Goal: Task Accomplishment & Management: Manage account settings

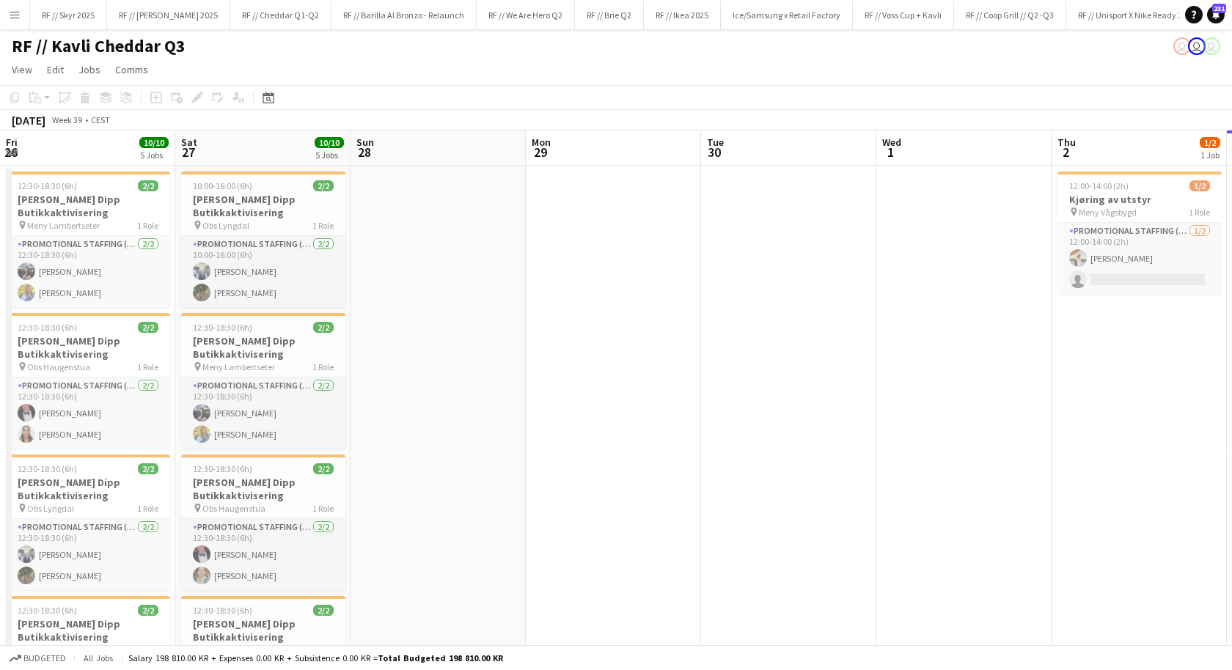
scroll to position [0, 343]
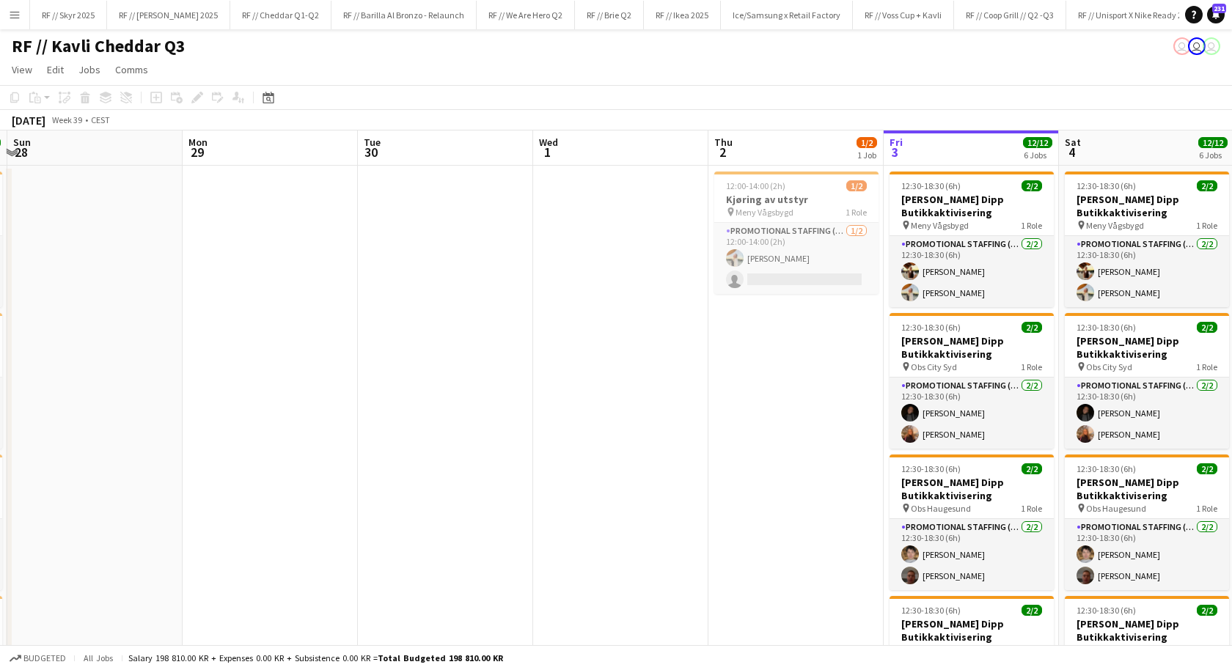
click at [794, 422] on app-date-cell "12:00-14:00 (2h) 1/2 Kjøring av utstyr pin Meny Vågsbygd 1 Role Promotional Sta…" at bounding box center [795, 608] width 175 height 885
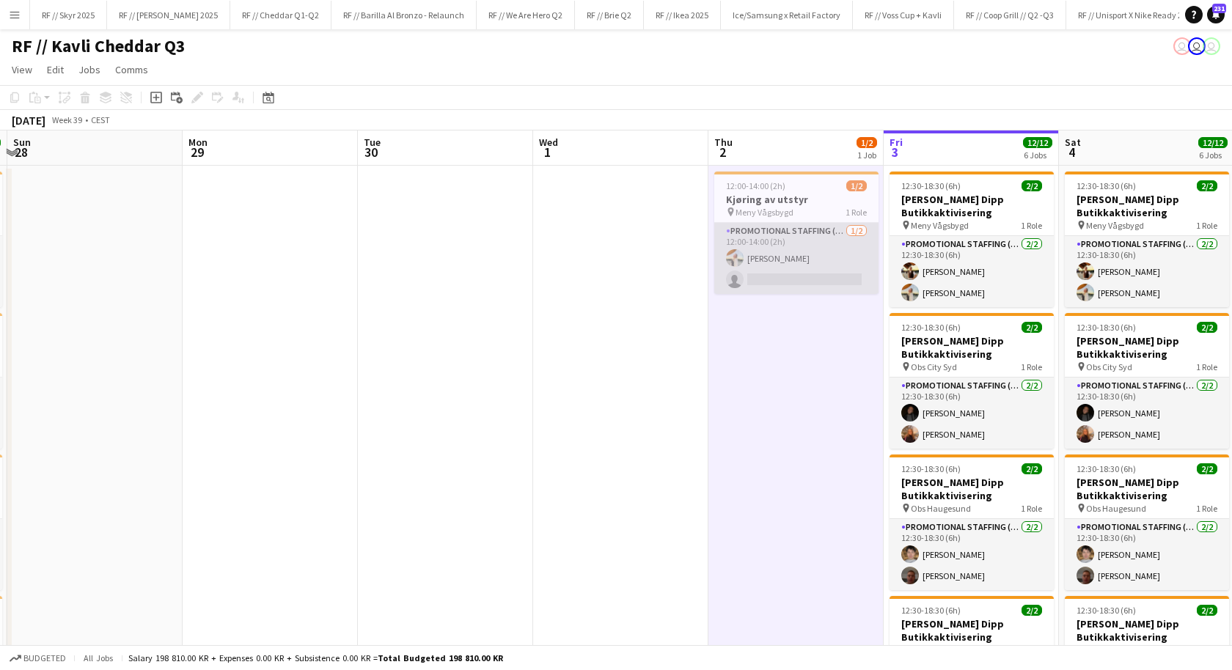
click at [779, 265] on app-card-role "Promotional Staffing (Promotional Staff) [DATE] 12:00-14:00 (2h) [PERSON_NAME] …" at bounding box center [796, 258] width 164 height 71
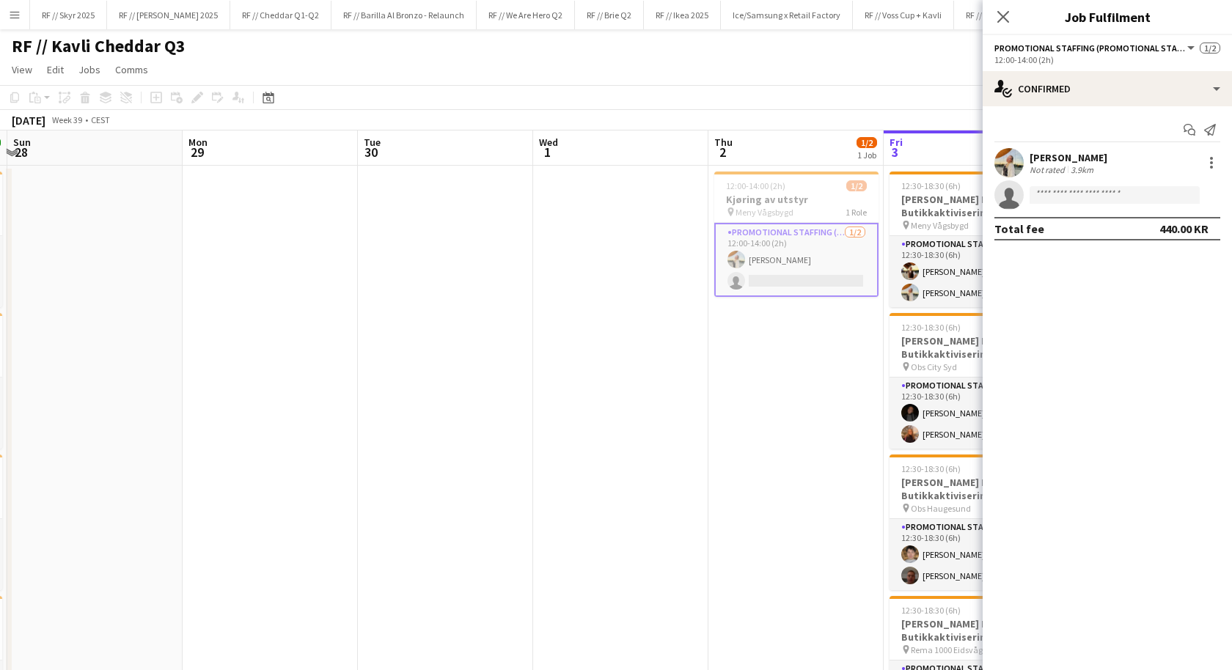
click at [590, 316] on app-date-cell at bounding box center [620, 608] width 175 height 885
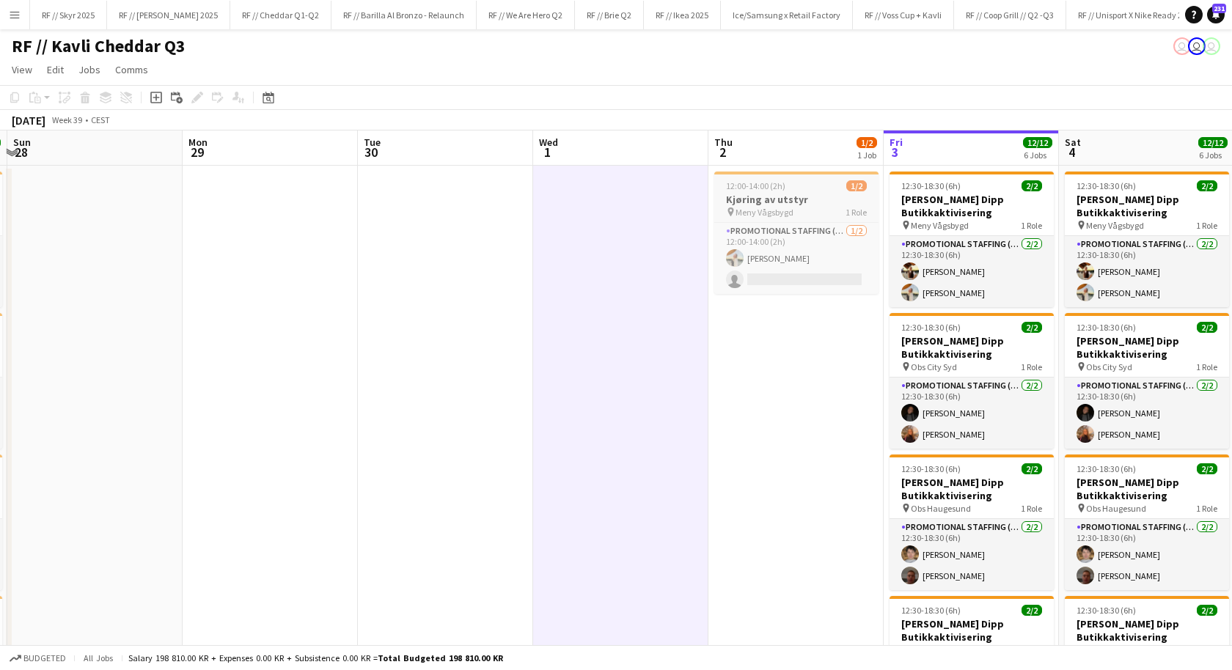
click at [738, 210] on span "Meny Vågsbygd" at bounding box center [765, 212] width 58 height 11
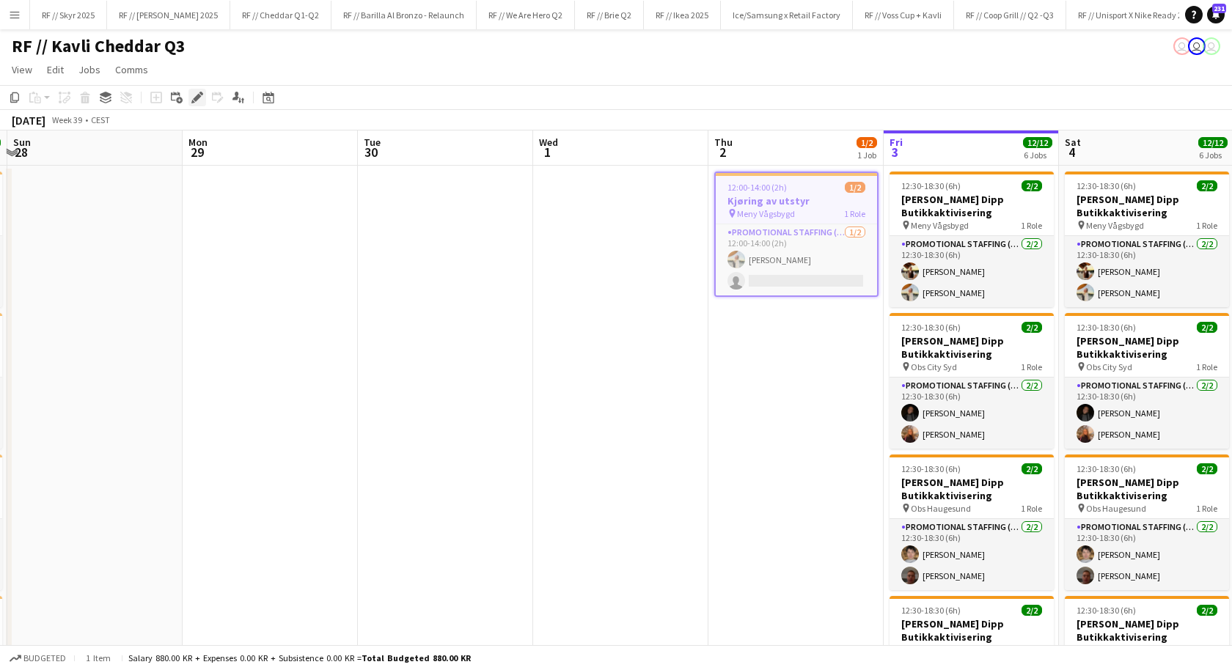
click at [194, 96] on icon "Edit" at bounding box center [197, 98] width 12 height 12
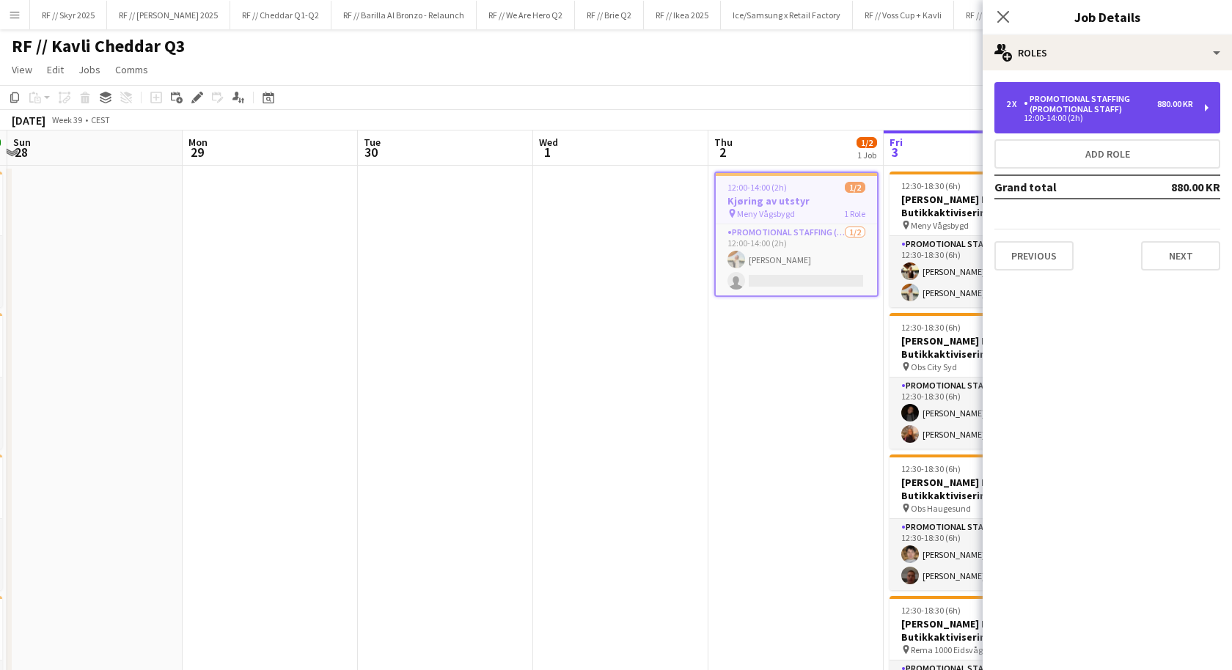
click at [1122, 117] on div "12:00-14:00 (2h)" at bounding box center [1099, 117] width 187 height 7
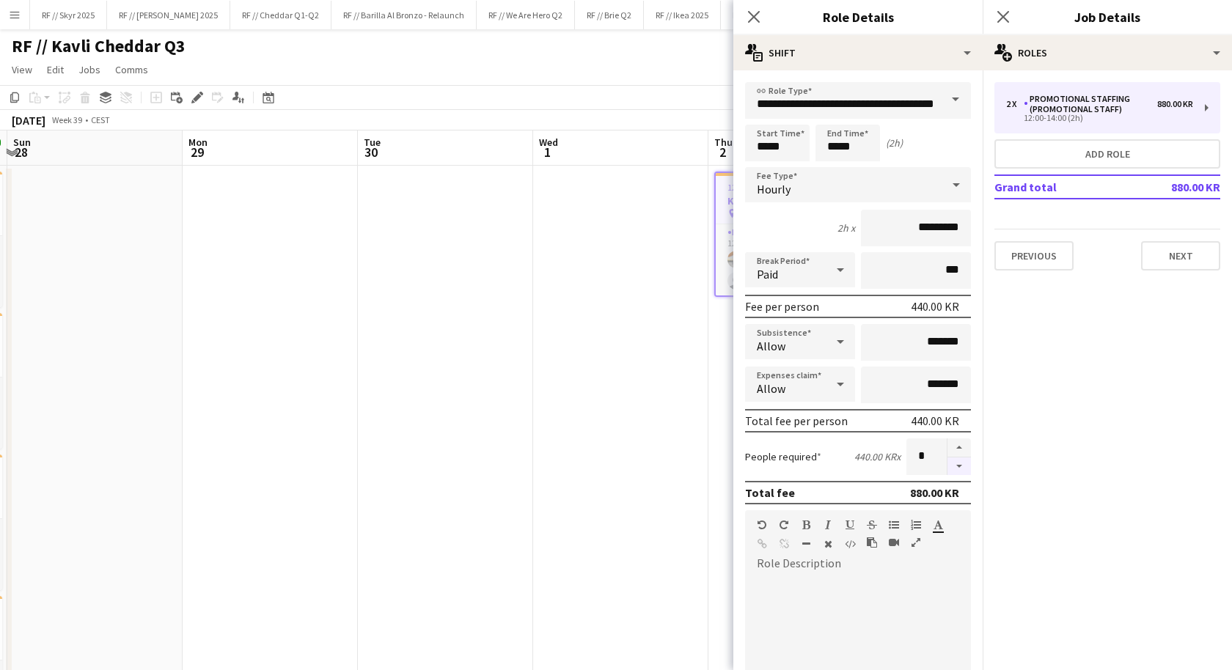
click at [959, 469] on button "button" at bounding box center [959, 467] width 23 height 18
type input "*"
click at [671, 440] on app-date-cell at bounding box center [620, 608] width 175 height 885
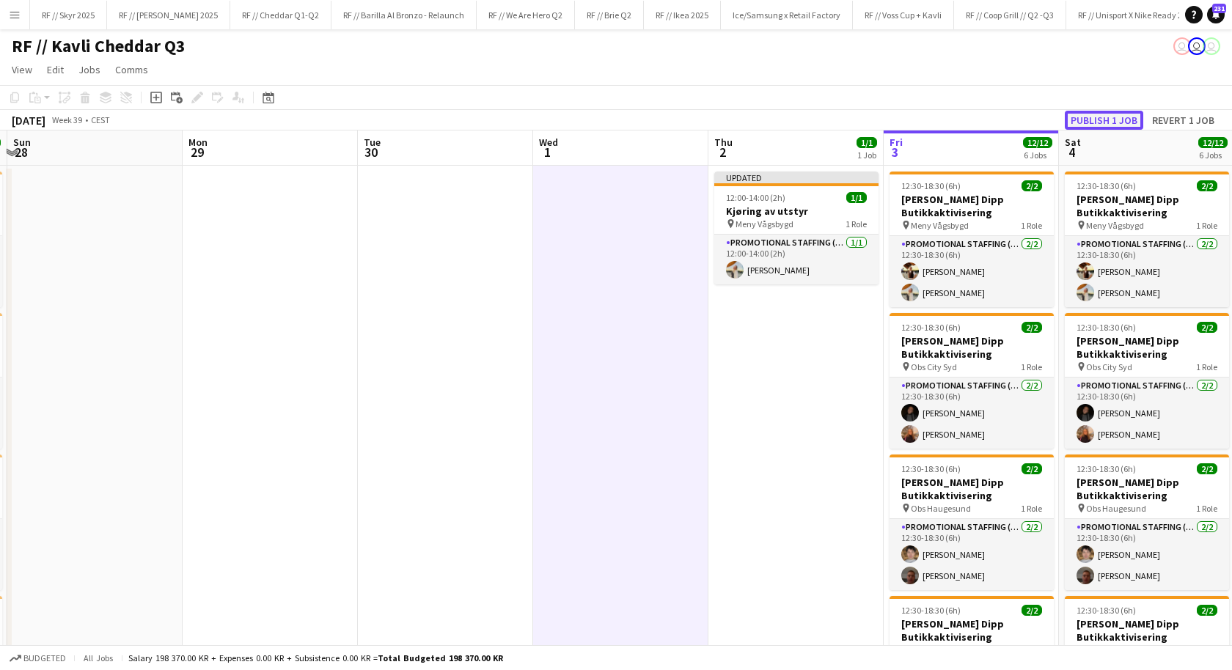
click at [1083, 122] on button "Publish 1 job" at bounding box center [1104, 120] width 78 height 19
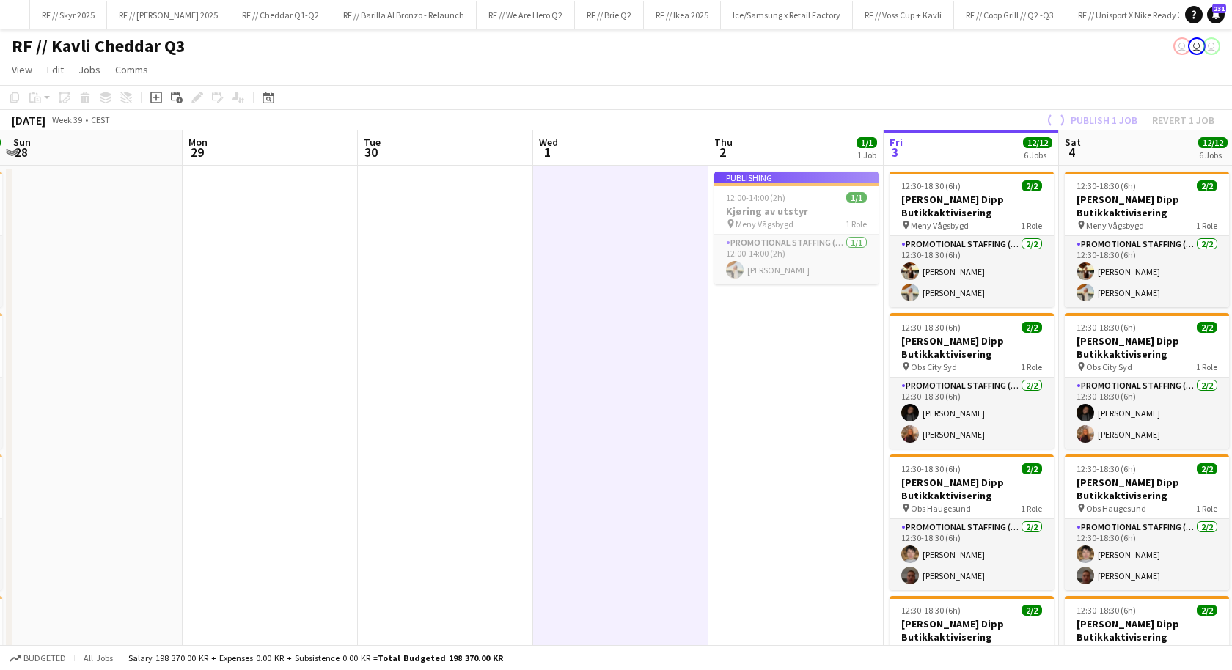
click at [818, 320] on app-date-cell "Publishing 12:00-14:00 (2h) 1/1 Kjøring av utstyr pin Meny Vågsbygd 1 Role Prom…" at bounding box center [795, 608] width 175 height 885
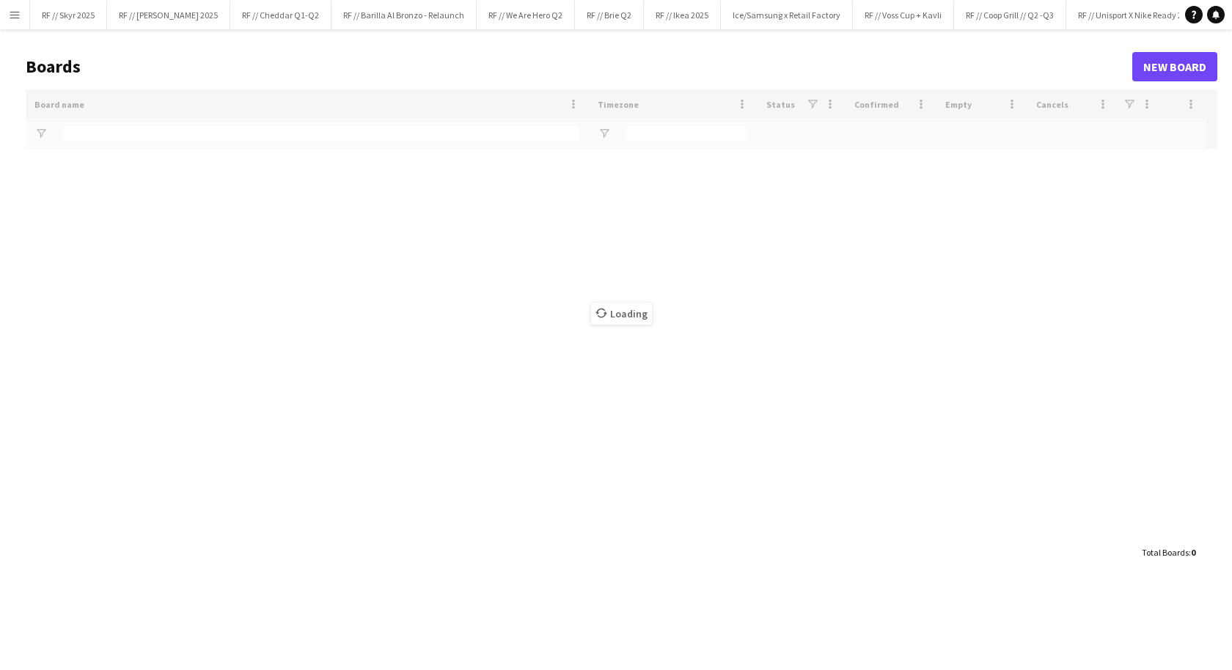
type input "*****"
